Goal: Use online tool/utility: Utilize a website feature to perform a specific function

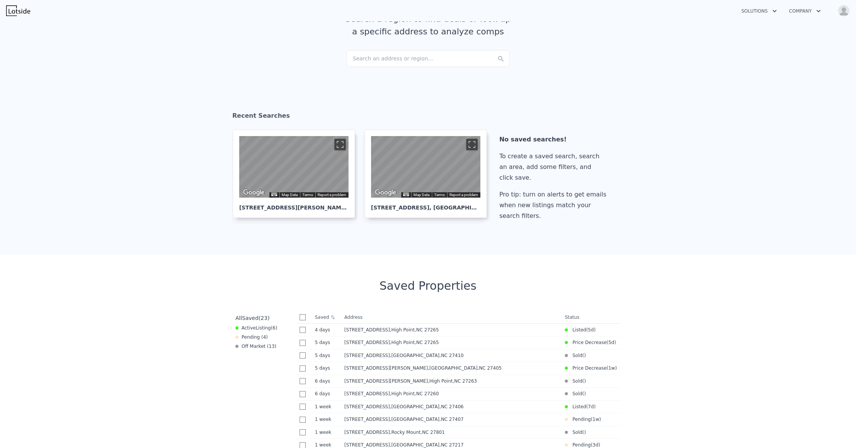
scroll to position [76, 0]
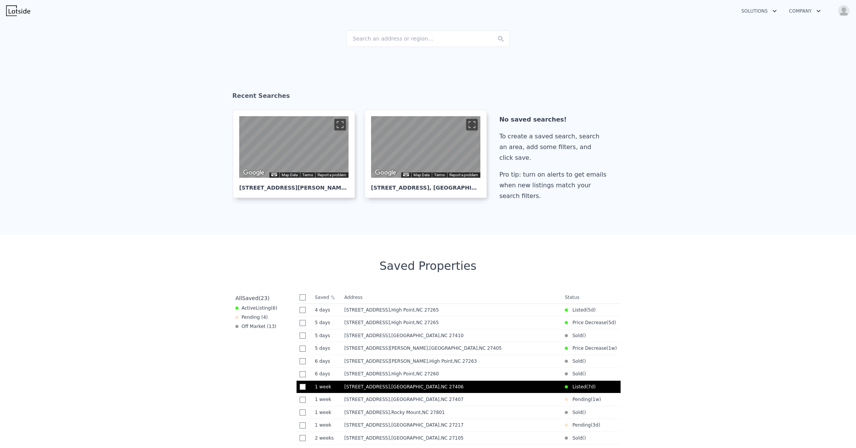
click at [409, 181] on td "[STREET_ADDRESS]" at bounding box center [451, 386] width 221 height 13
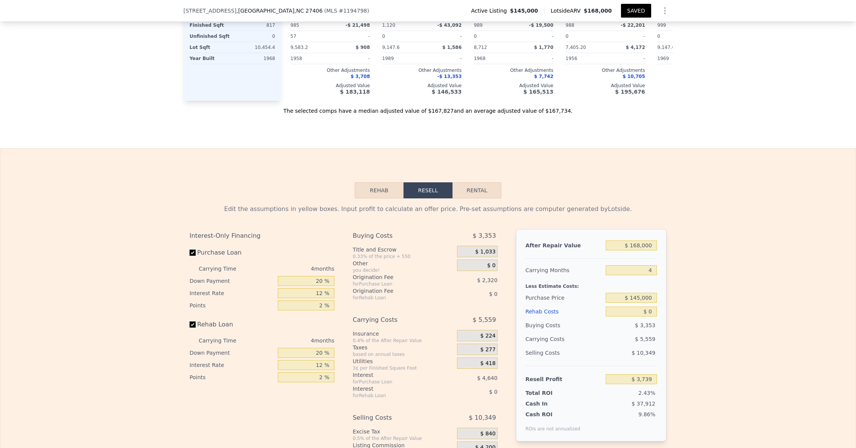
scroll to position [1074, 0]
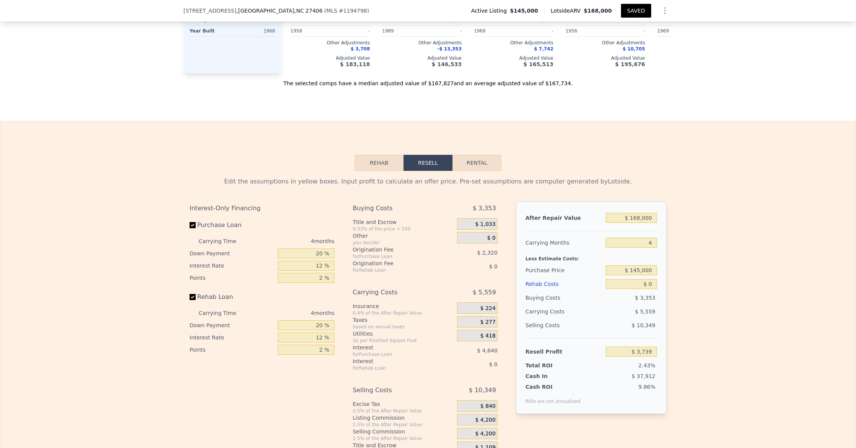
click at [484, 164] on button "Rental" at bounding box center [476, 163] width 49 height 16
select select "30"
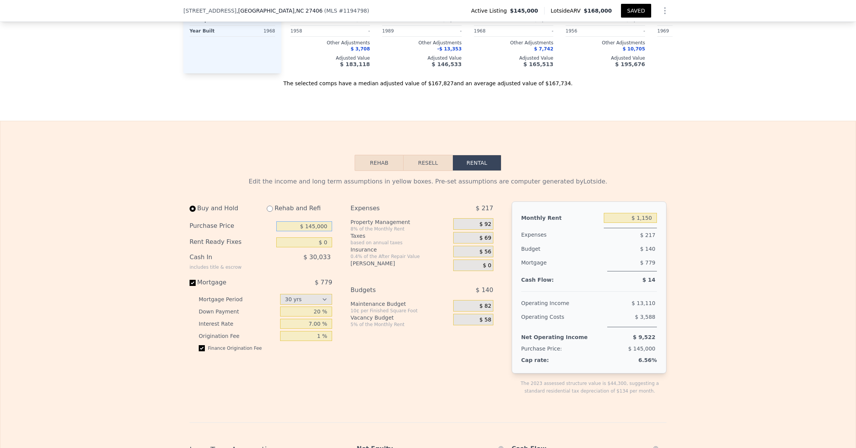
drag, startPoint x: 313, startPoint y: 227, endPoint x: 326, endPoint y: 240, distance: 18.9
click at [314, 229] on input "$ 145,000" at bounding box center [304, 226] width 56 height 10
type input "$ 135,000"
click at [280, 310] on div "Down Payment 20 %" at bounding box center [265, 311] width 133 height 12
drag, startPoint x: 331, startPoint y: 241, endPoint x: 336, endPoint y: 245, distance: 5.7
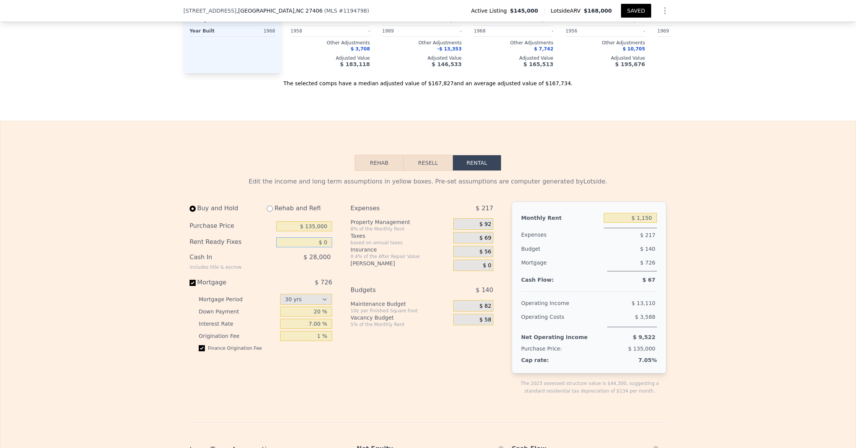
click at [331, 241] on input "$ 0" at bounding box center [304, 242] width 56 height 10
type input "$ 25,000"
click at [321, 264] on div "$ 28,000" at bounding box center [289, 260] width 88 height 20
click at [623, 246] on div "$ 140" at bounding box center [617, 249] width 80 height 14
click at [293, 324] on input "7.00 %" at bounding box center [306, 324] width 52 height 10
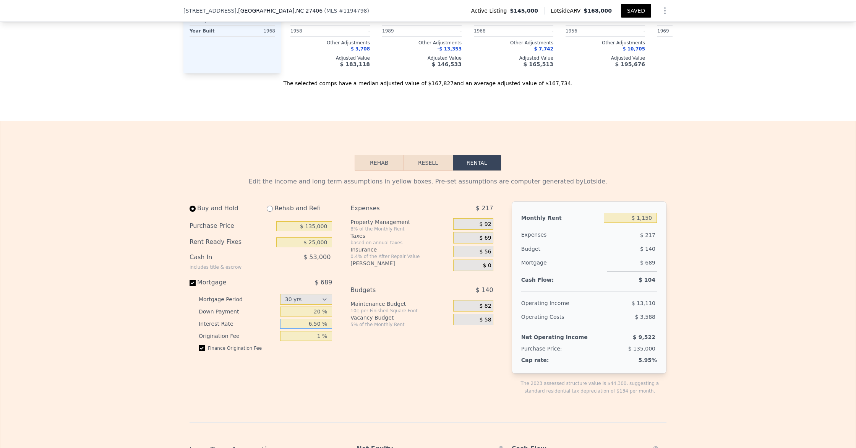
click at [306, 324] on input "6.50 %" at bounding box center [306, 324] width 52 height 10
type input "6.50 %"
click at [626, 294] on div "Monthly Rent $ 1,150 Expenses $ 217 Budget $ 140 Mortgage $ 689 Cash Flow: $ 10…" at bounding box center [589, 287] width 155 height 172
click at [647, 217] on input "$ 1,150" at bounding box center [630, 218] width 53 height 10
type input "$ 1,200"
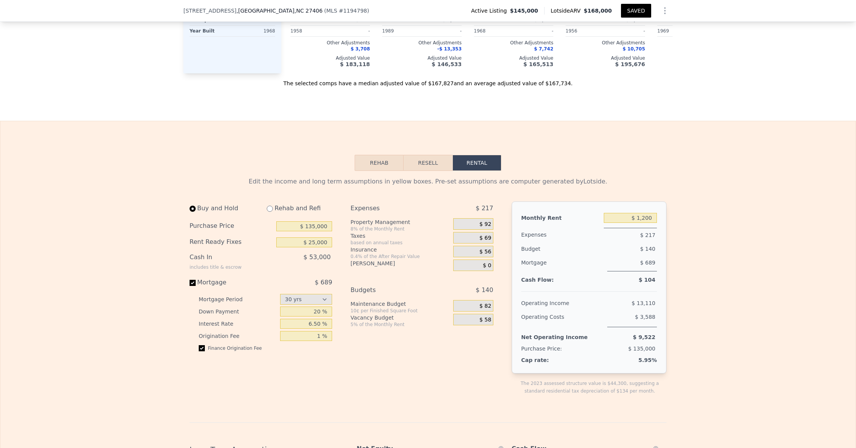
click at [670, 245] on div "Edit the income and long term assumptions in yellow boxes. Pre-set assumptions …" at bounding box center [427, 430] width 855 height 519
click at [324, 226] on input "$ 135,000" at bounding box center [304, 226] width 56 height 10
drag, startPoint x: 307, startPoint y: 243, endPoint x: 340, endPoint y: 243, distance: 32.5
click at [340, 243] on div "Buy and Hold Rehab and Refi Purchase Price $ 135,000 Rent Ready Fixes $ 25,000 …" at bounding box center [345, 304] width 310 height 206
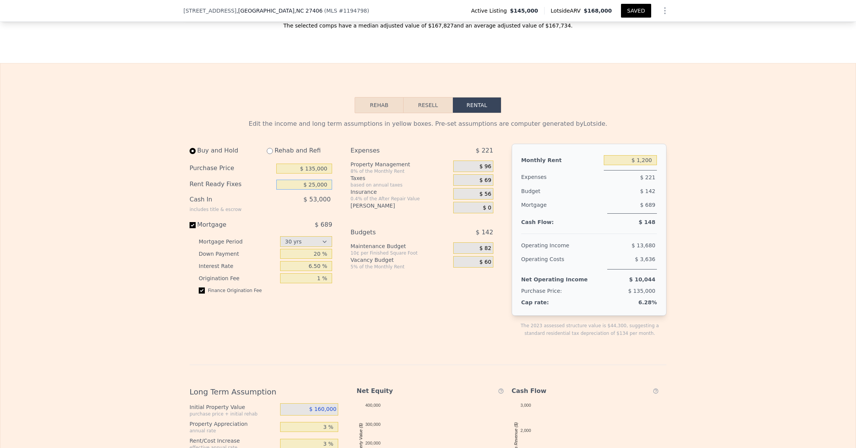
scroll to position [1132, 0]
click at [318, 262] on input "6.50 %" at bounding box center [306, 265] width 52 height 10
type input "7.0 %"
click at [535, 237] on div "Operating Income" at bounding box center [547, 244] width 53 height 14
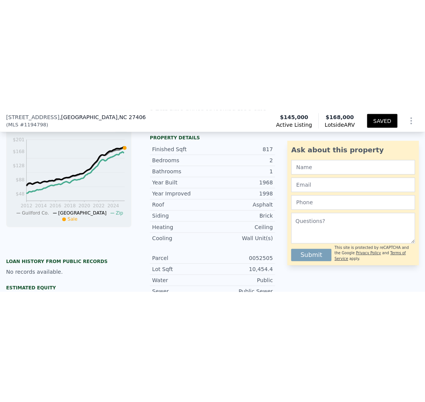
scroll to position [259, 0]
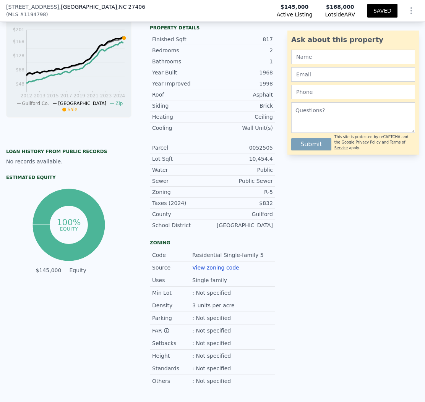
type input "$ 1,150"
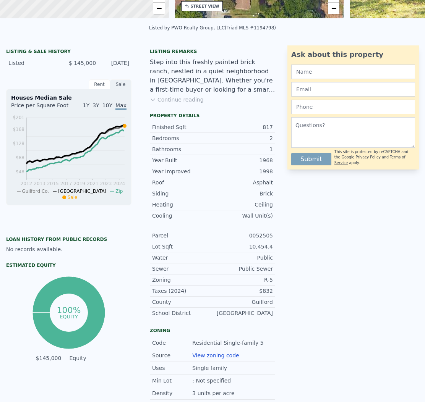
scroll to position [0, 0]
